Goal: Transaction & Acquisition: Purchase product/service

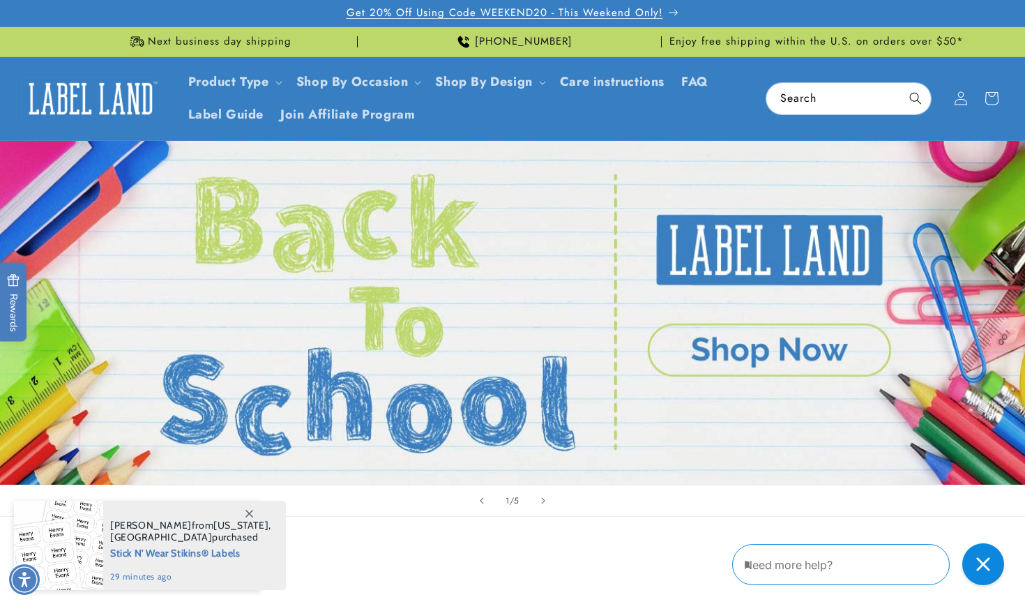
click at [646, 12] on span "Get 20% Off Using Code WEEKEND20 - This Weekend Only!" at bounding box center [505, 13] width 317 height 14
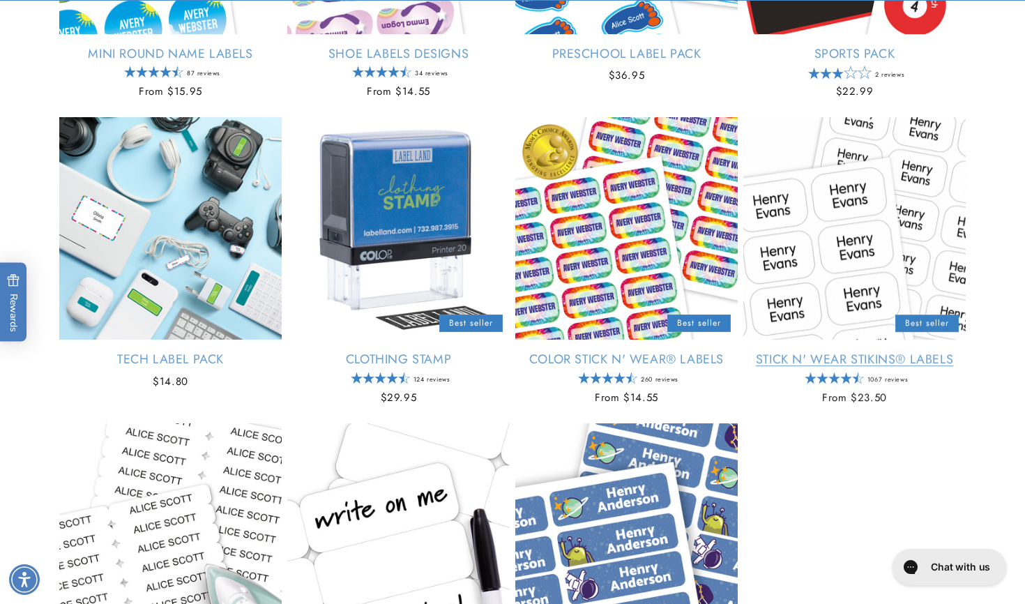
scroll to position [1383, 0]
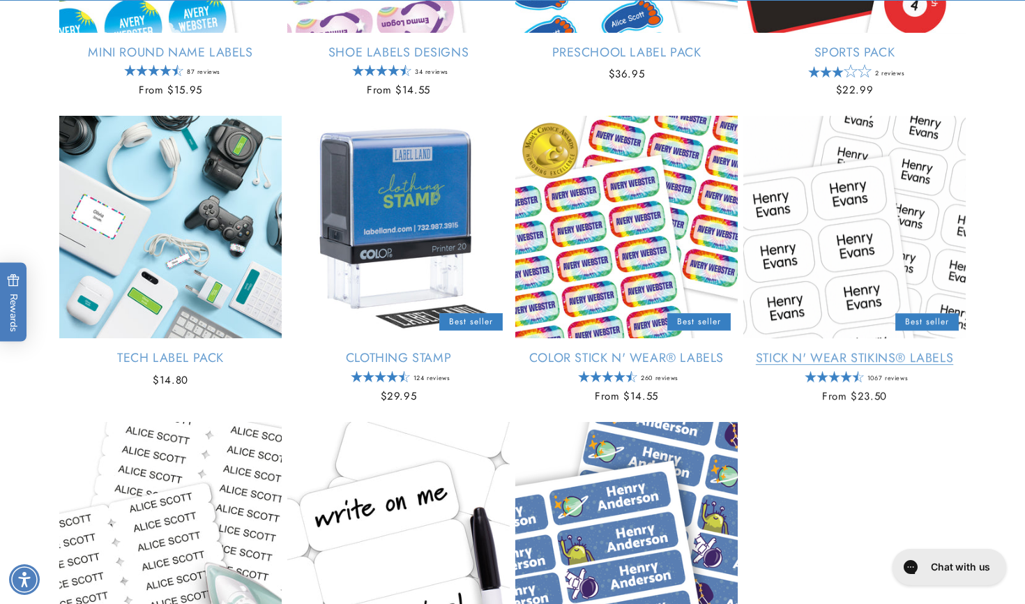
click at [797, 358] on link "Stick N' Wear Stikins® Labels" at bounding box center [854, 358] width 222 height 16
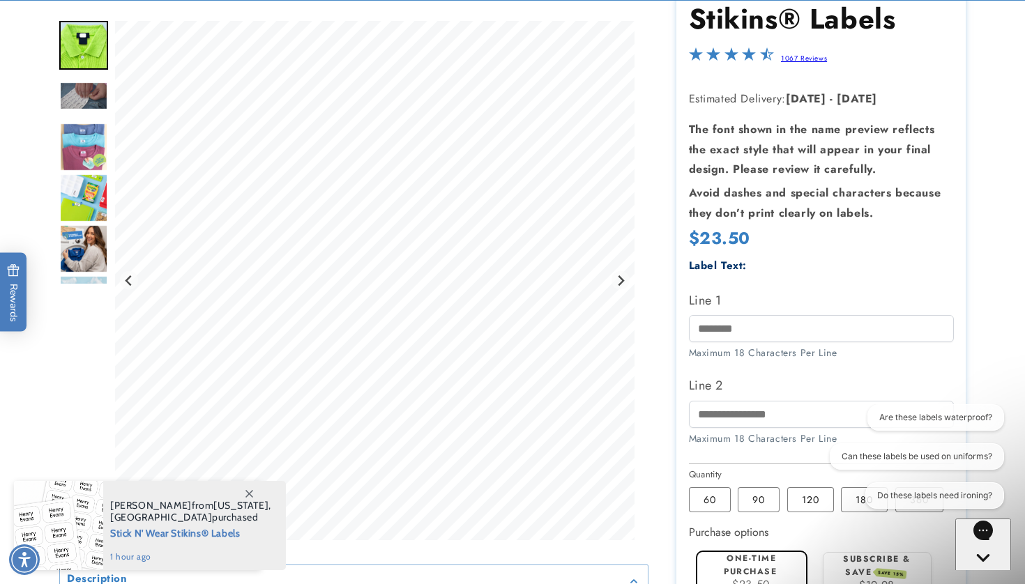
scroll to position [227, 0]
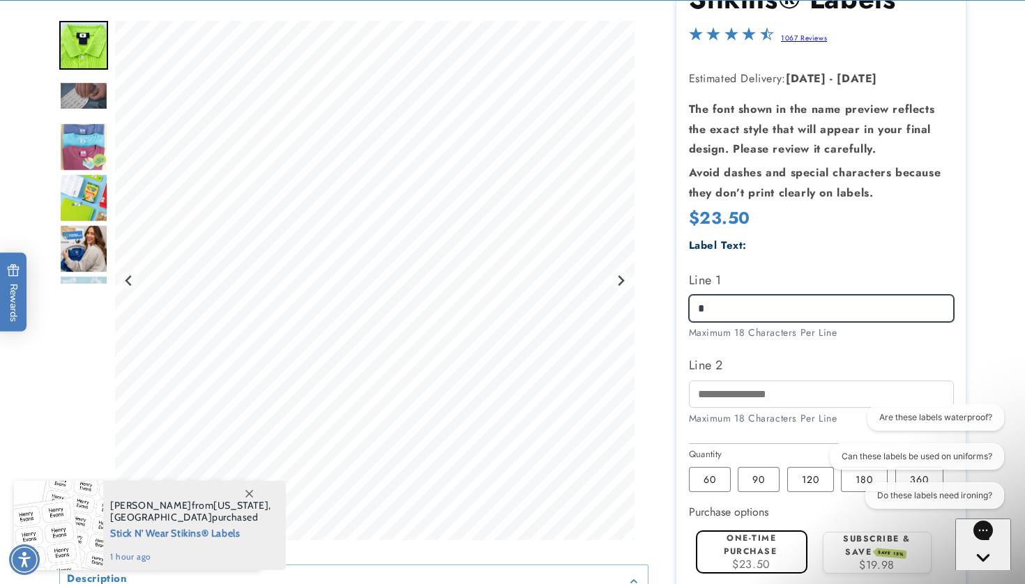
click at [749, 295] on input "*" at bounding box center [821, 308] width 265 height 27
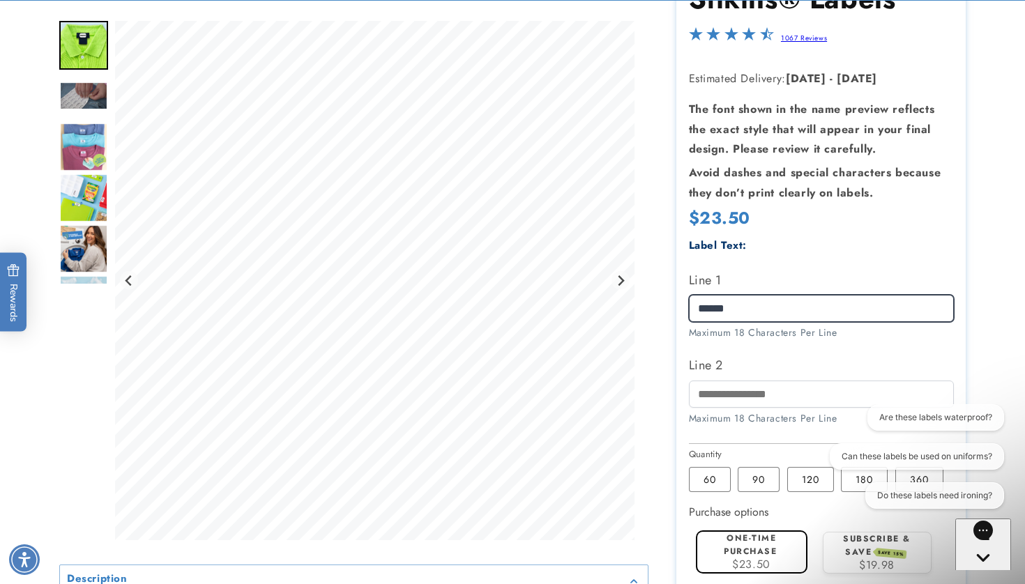
type input "******"
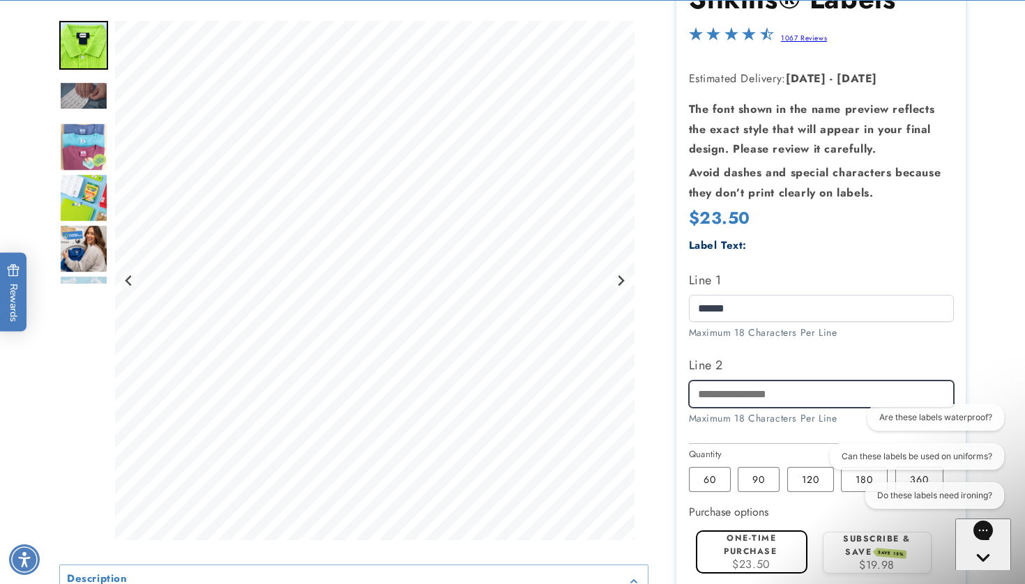
click at [777, 388] on input "Line 2" at bounding box center [821, 394] width 265 height 27
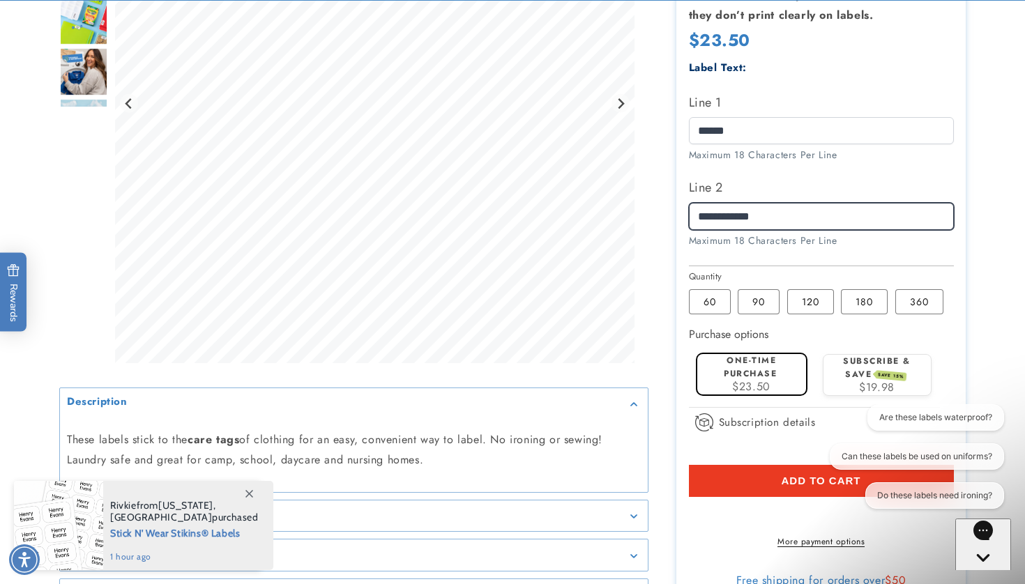
scroll to position [408, 0]
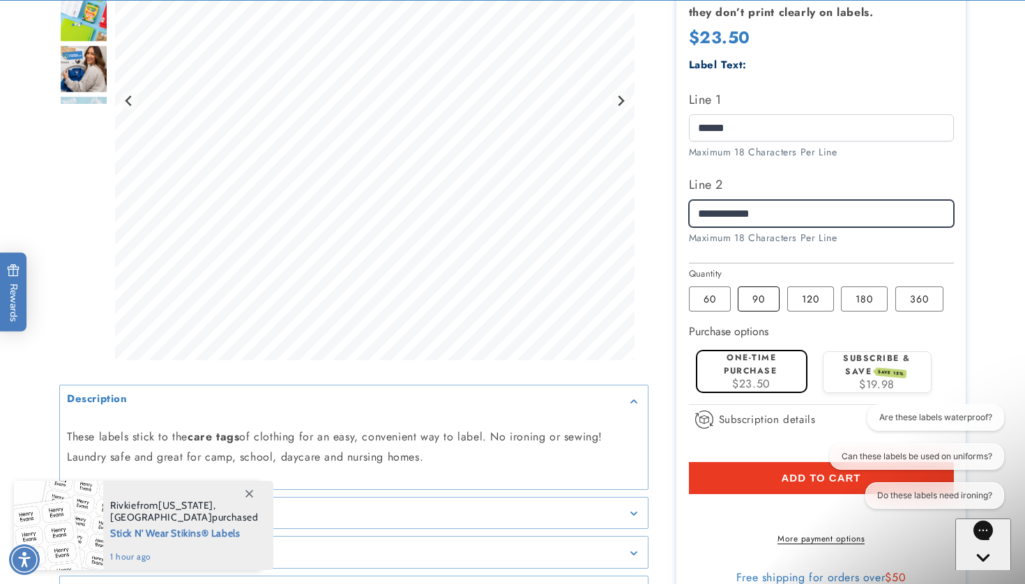
type input "**********"
click at [749, 287] on label "90 Variant sold out or unavailable" at bounding box center [759, 299] width 42 height 25
click at [810, 298] on label "120 Variant sold out or unavailable" at bounding box center [810, 299] width 47 height 25
click at [850, 296] on label "180 Variant sold out or unavailable" at bounding box center [864, 299] width 47 height 25
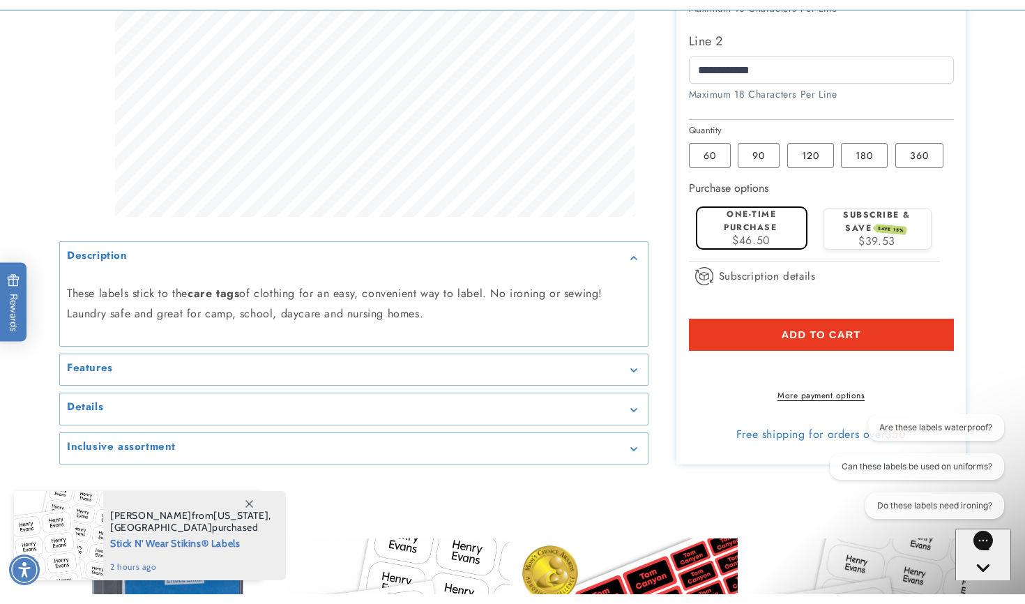
scroll to position [563, 0]
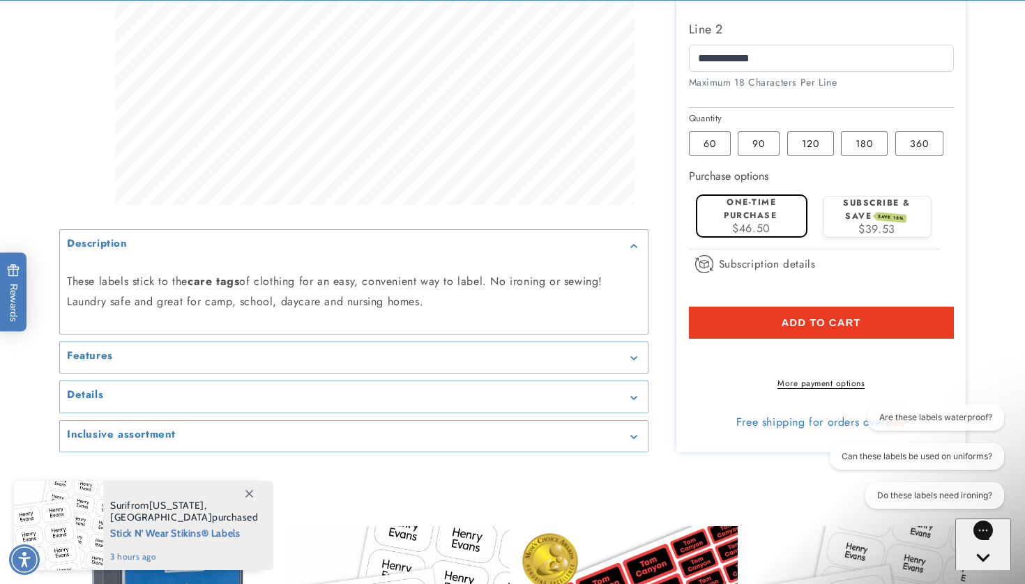
click at [758, 312] on button "Add to cart" at bounding box center [821, 323] width 265 height 32
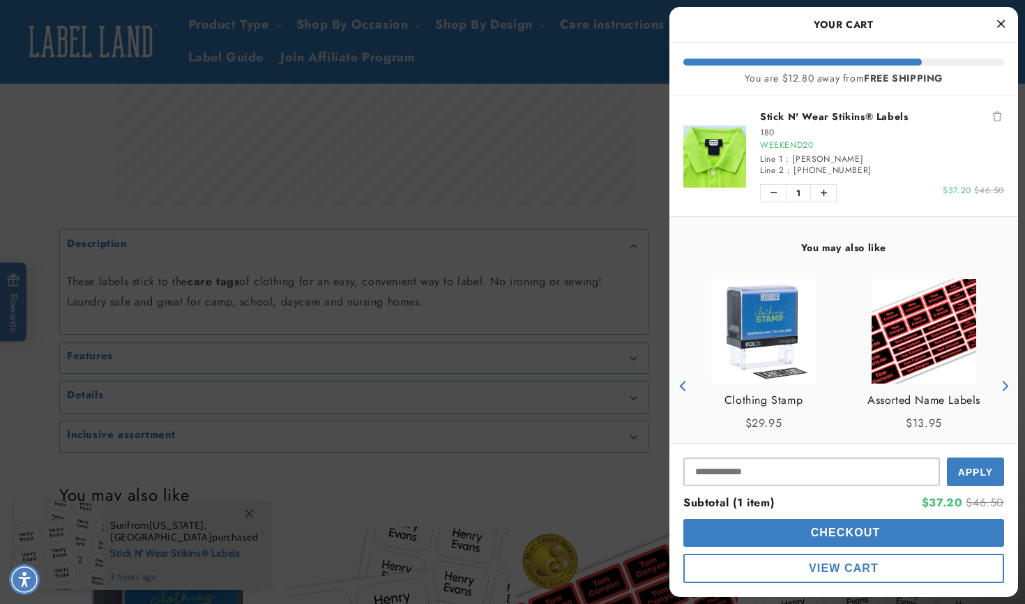
click at [1001, 22] on icon "Close Cart" at bounding box center [1001, 23] width 8 height 13
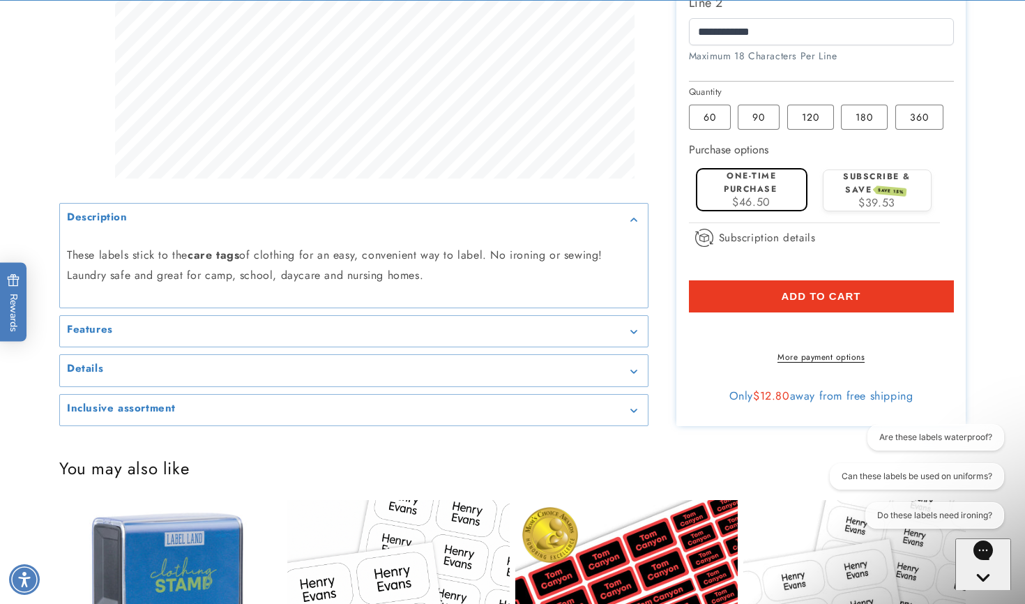
scroll to position [591, 0]
click at [699, 111] on label "60 Variant sold out or unavailable" at bounding box center [710, 116] width 42 height 25
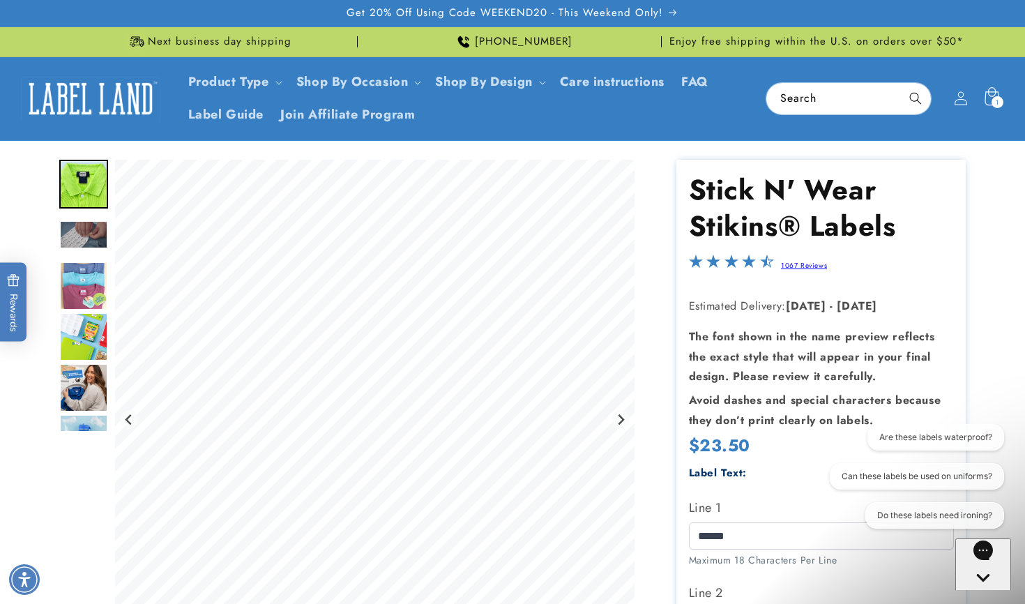
click at [985, 94] on icon at bounding box center [991, 98] width 33 height 33
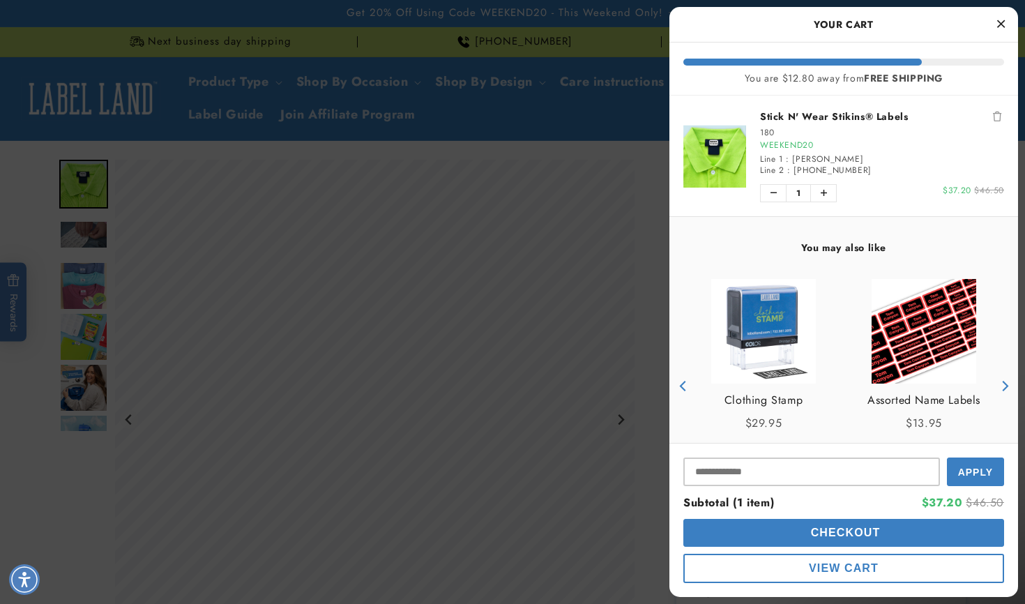
click at [742, 533] on button "Checkout" at bounding box center [843, 533] width 321 height 28
